Goal: Task Accomplishment & Management: Use online tool/utility

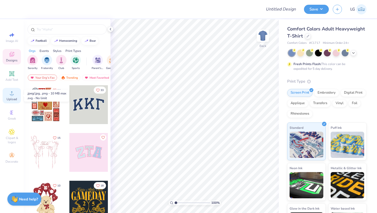
click at [12, 98] on span "Upload" at bounding box center [12, 99] width 10 height 4
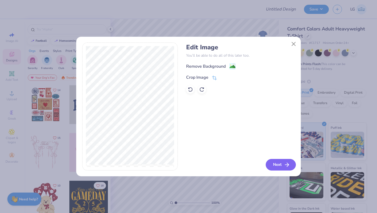
click at [277, 163] on button "Next" at bounding box center [281, 165] width 30 height 12
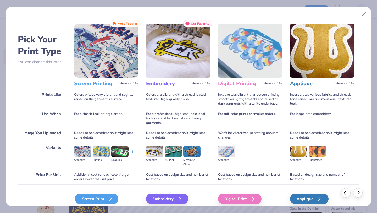
click at [99, 197] on div "Screen Print" at bounding box center [96, 198] width 43 height 10
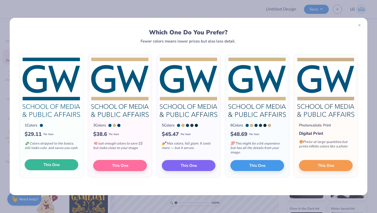
click at [63, 168] on button "This One" at bounding box center [52, 164] width 54 height 11
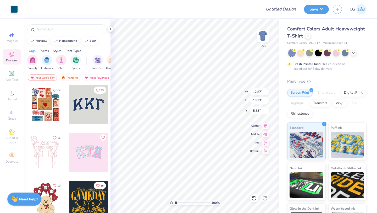
type input "7.27"
type input "7.53"
type input "2.67"
type input "4.95"
type input "5.13"
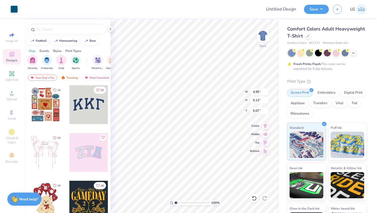
type input "3.00"
click at [12, 9] on div at bounding box center [13, 8] width 7 height 7
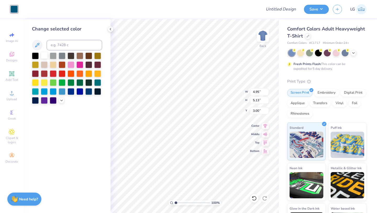
click at [44, 56] on div at bounding box center [44, 55] width 7 height 7
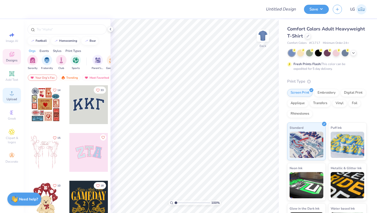
click at [12, 96] on div "Upload" at bounding box center [12, 95] width 18 height 15
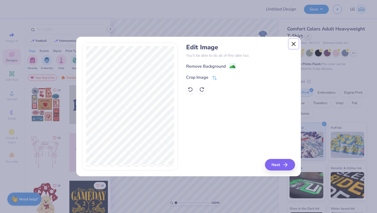
click at [294, 43] on button "Close" at bounding box center [294, 44] width 10 height 10
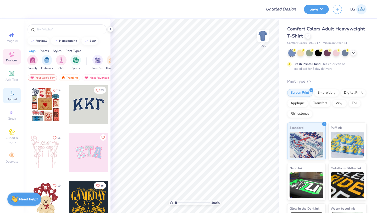
click at [12, 92] on icon at bounding box center [12, 93] width 6 height 6
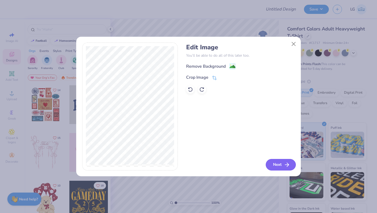
click at [274, 160] on button "Next" at bounding box center [281, 165] width 30 height 12
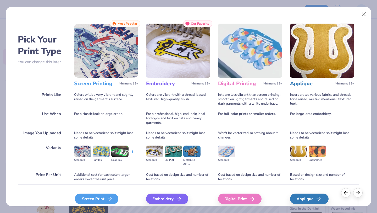
click at [93, 199] on div "Screen Print" at bounding box center [96, 198] width 43 height 10
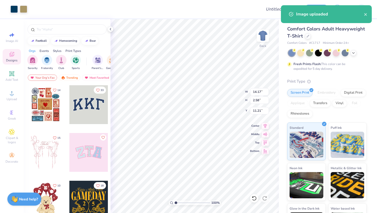
type input "12.25"
type input "2.22"
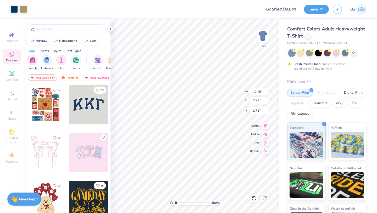
type input "3.43"
click at [14, 8] on div at bounding box center [13, 8] width 7 height 7
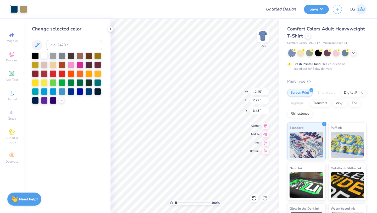
click at [42, 54] on div at bounding box center [44, 55] width 7 height 7
click at [23, 7] on div at bounding box center [23, 8] width 7 height 7
click at [43, 55] on div at bounding box center [44, 55] width 7 height 7
